Goal: Information Seeking & Learning: Find specific page/section

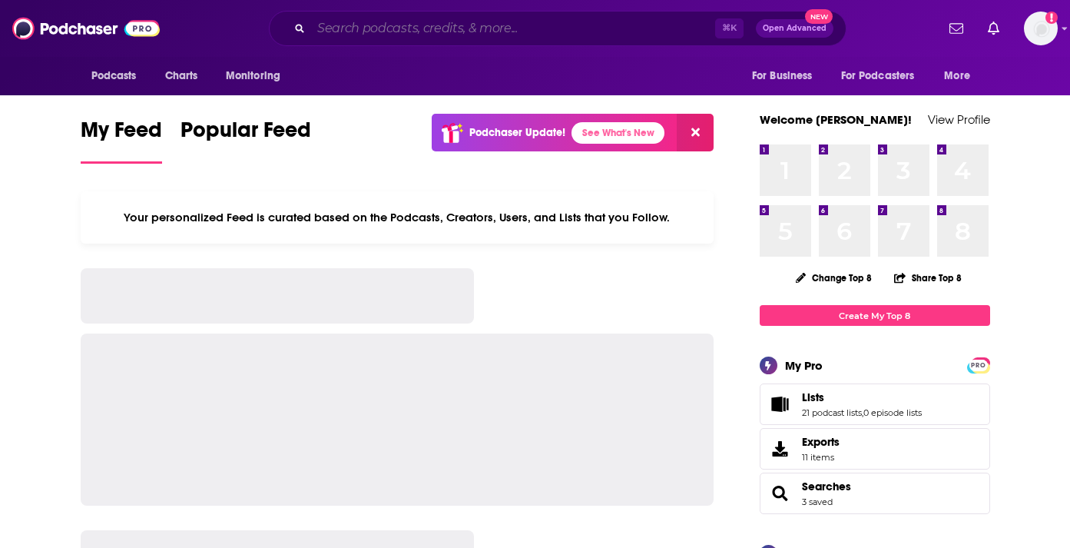
click at [411, 35] on input "Search podcasts, credits, & more..." at bounding box center [513, 28] width 404 height 25
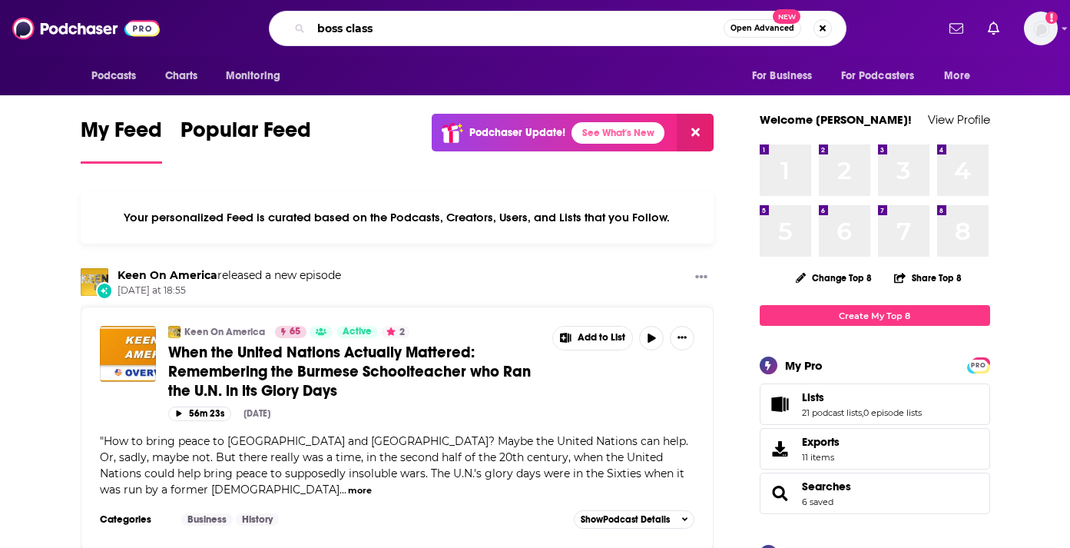
type input "boss class"
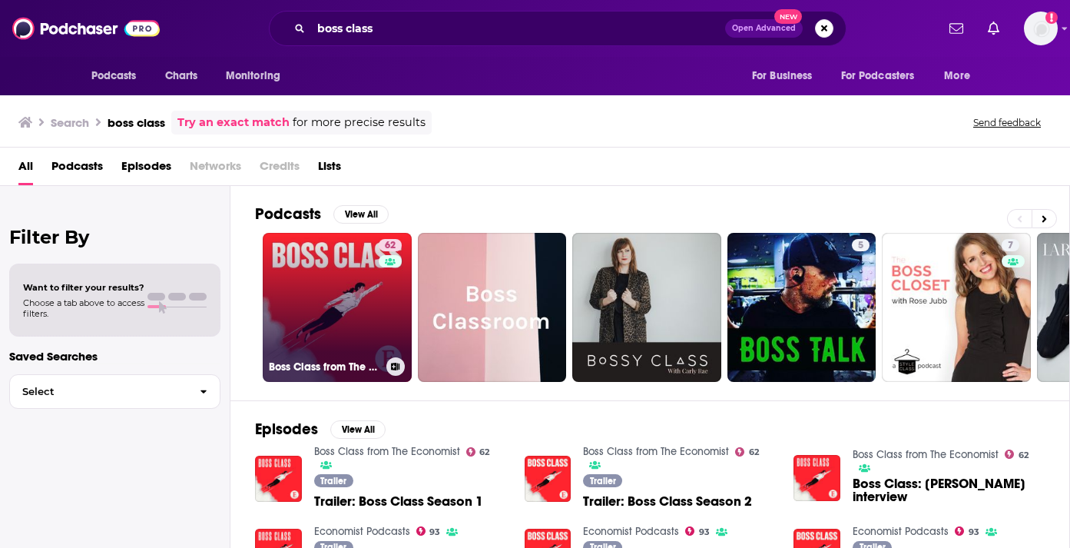
click at [324, 294] on link "62 Boss Class from The Economist" at bounding box center [337, 307] width 149 height 149
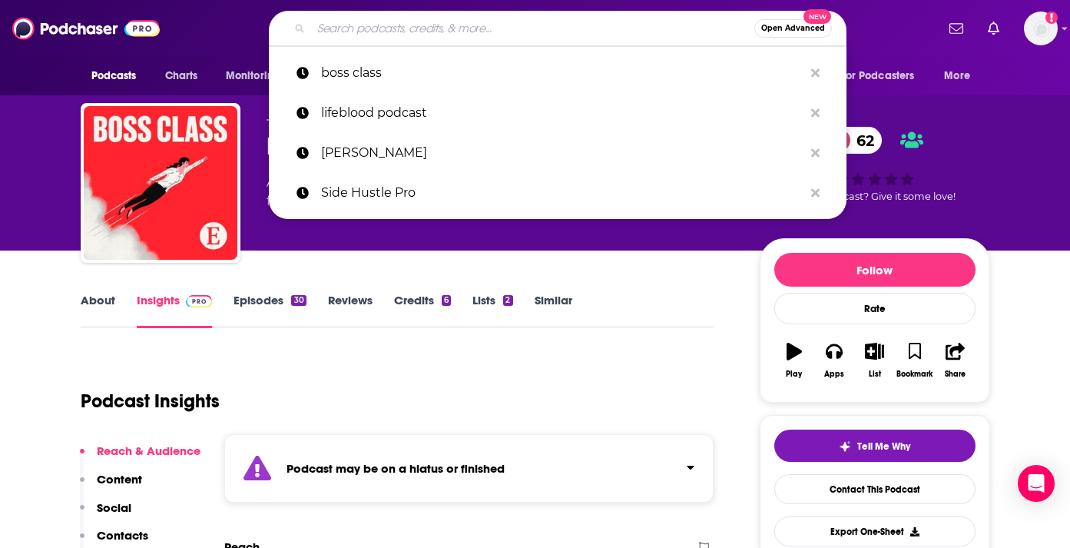
click at [460, 29] on input "Search podcasts, credits, & more..." at bounding box center [532, 28] width 443 height 25
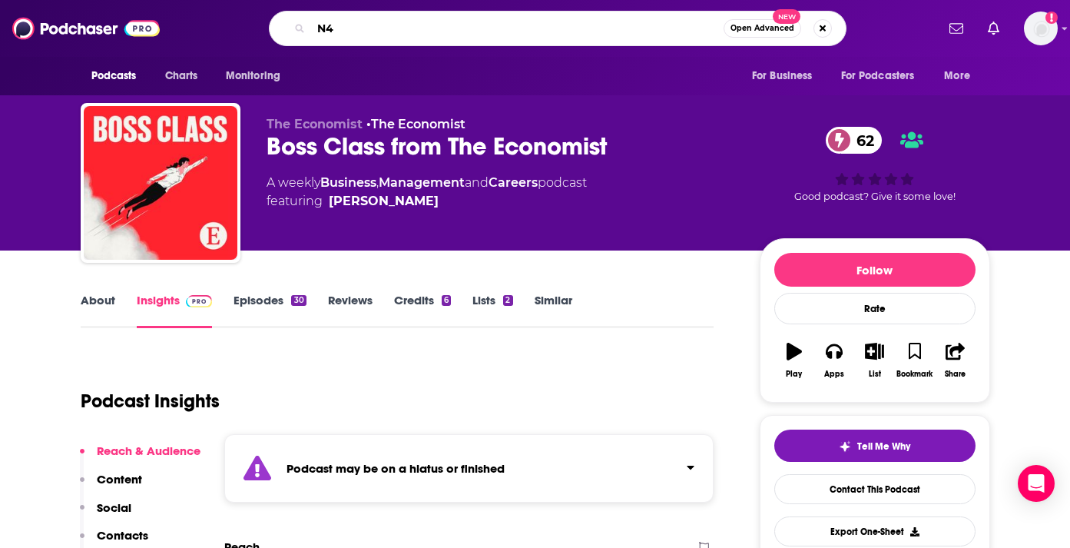
type input "N47"
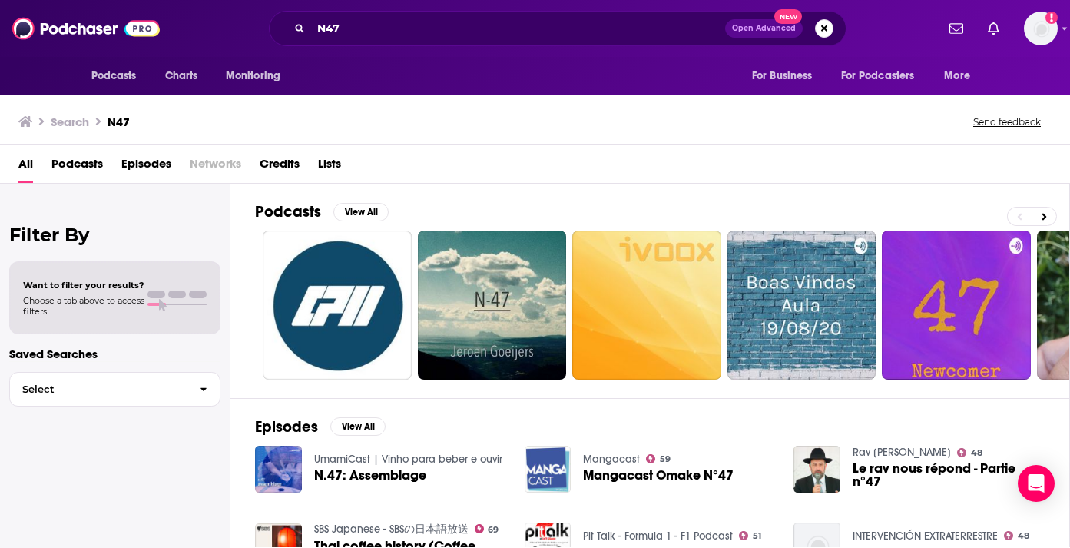
click at [376, 13] on div "N47 Open Advanced New" at bounding box center [558, 28] width 578 height 35
click at [363, 34] on input "N47" at bounding box center [518, 28] width 414 height 25
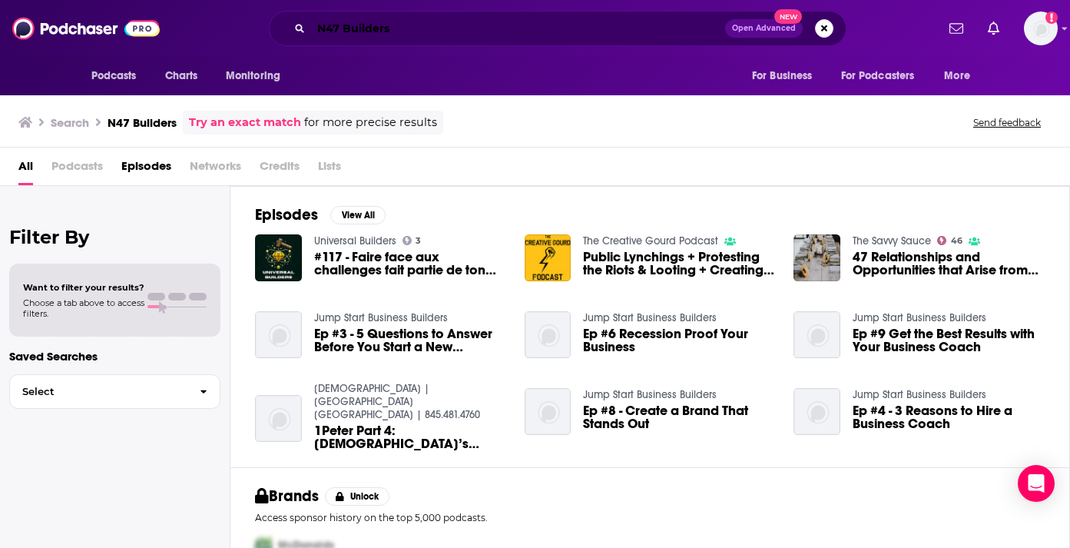
click at [426, 32] on input "N47 Builders" at bounding box center [518, 28] width 414 height 25
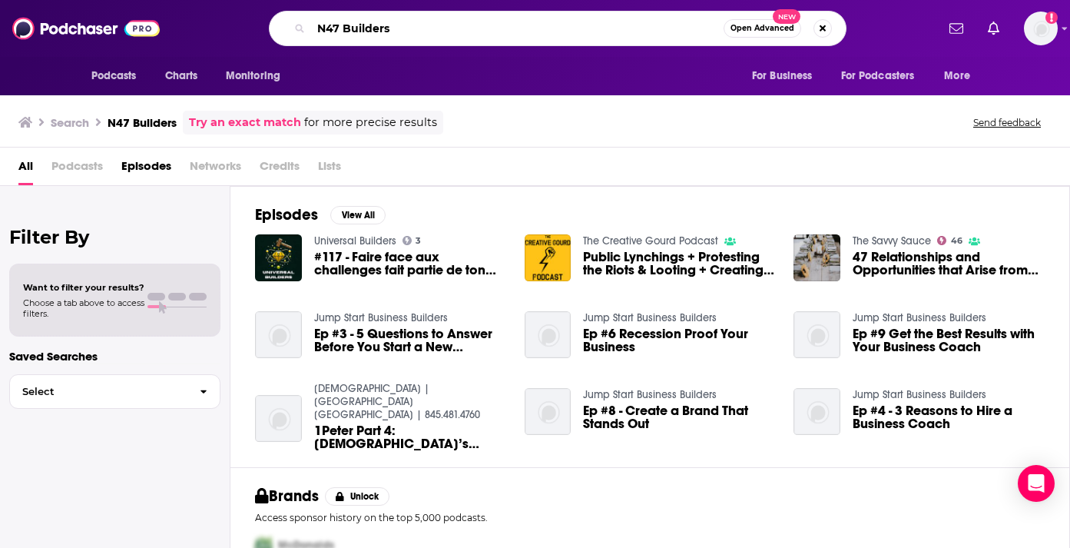
drag, startPoint x: 428, startPoint y: 16, endPoint x: 350, endPoint y: 15, distance: 78.4
click at [351, 15] on div "N47 Builders Open Advanced New" at bounding box center [558, 28] width 578 height 35
drag, startPoint x: 414, startPoint y: 37, endPoint x: 251, endPoint y: 37, distance: 162.9
click at [254, 37] on div "N47 Builders Open Advanced New" at bounding box center [558, 28] width 756 height 35
drag, startPoint x: 408, startPoint y: 32, endPoint x: 299, endPoint y: 29, distance: 109.2
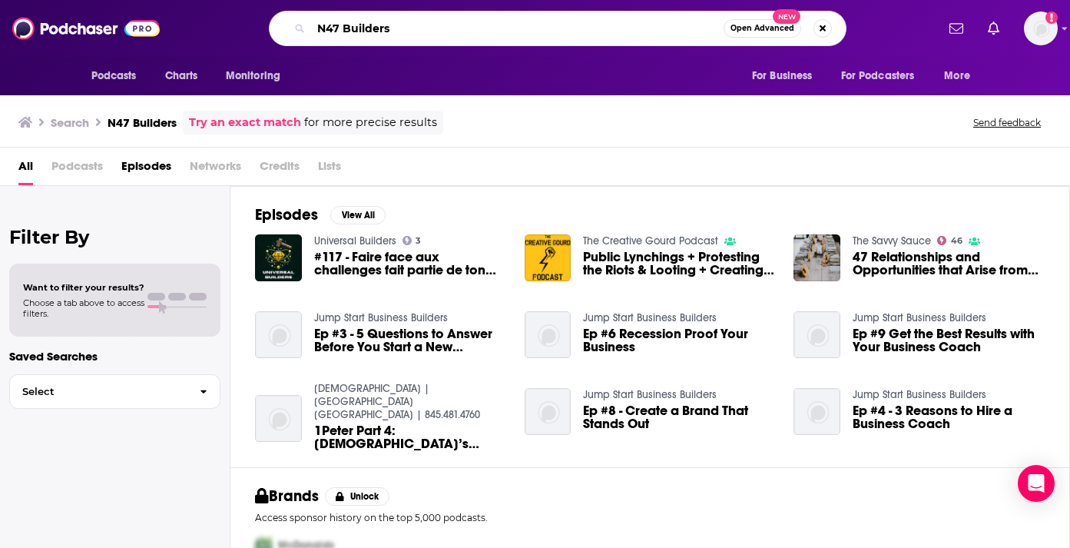
click at [299, 29] on div "N47 Builders Open Advanced New" at bounding box center [558, 28] width 578 height 35
type input "AI Unveiled"
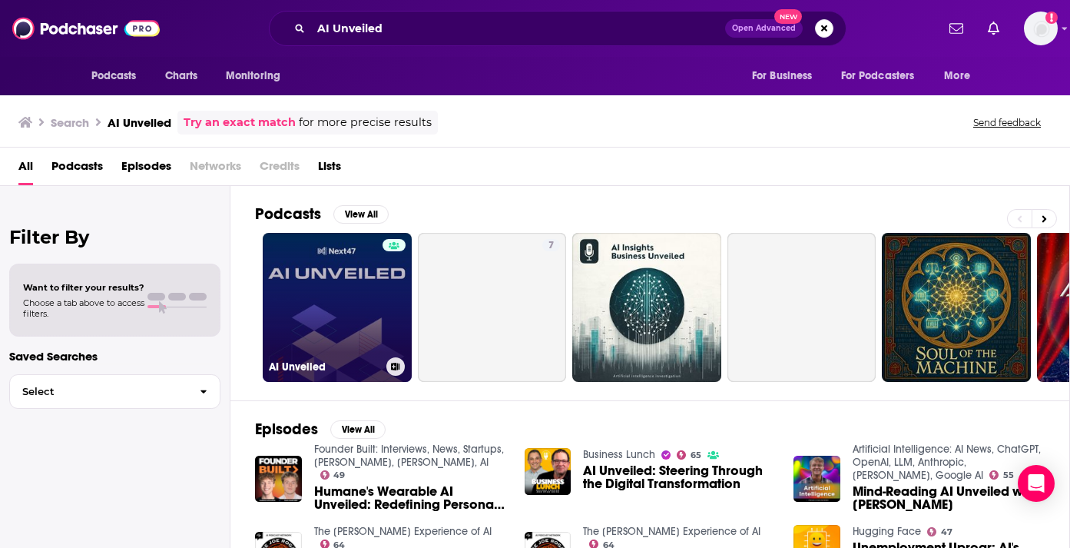
click at [348, 300] on link "AI Unveiled" at bounding box center [337, 307] width 149 height 149
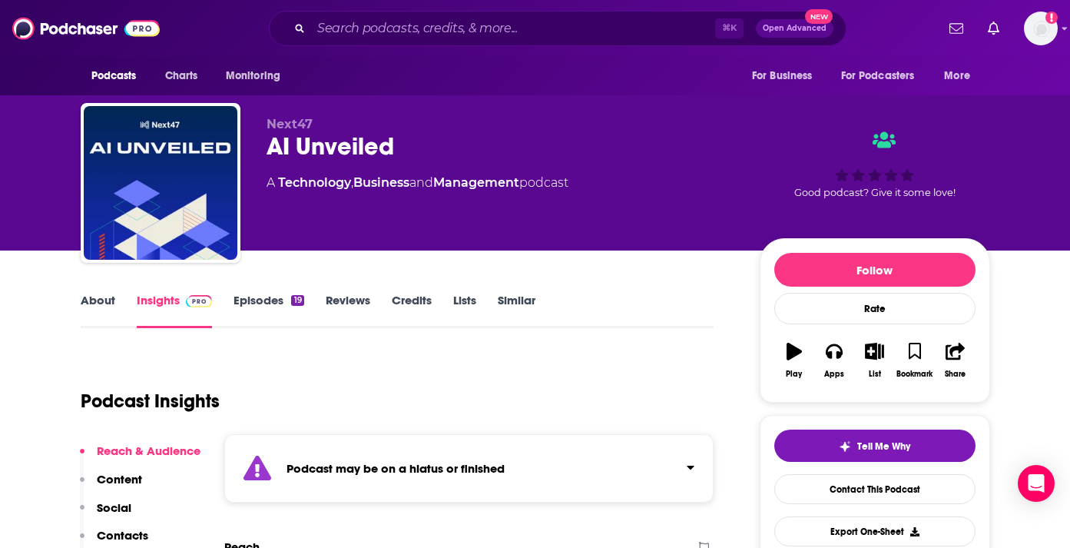
click at [82, 296] on link "About" at bounding box center [98, 310] width 35 height 35
